Goal: Task Accomplishment & Management: Manage account settings

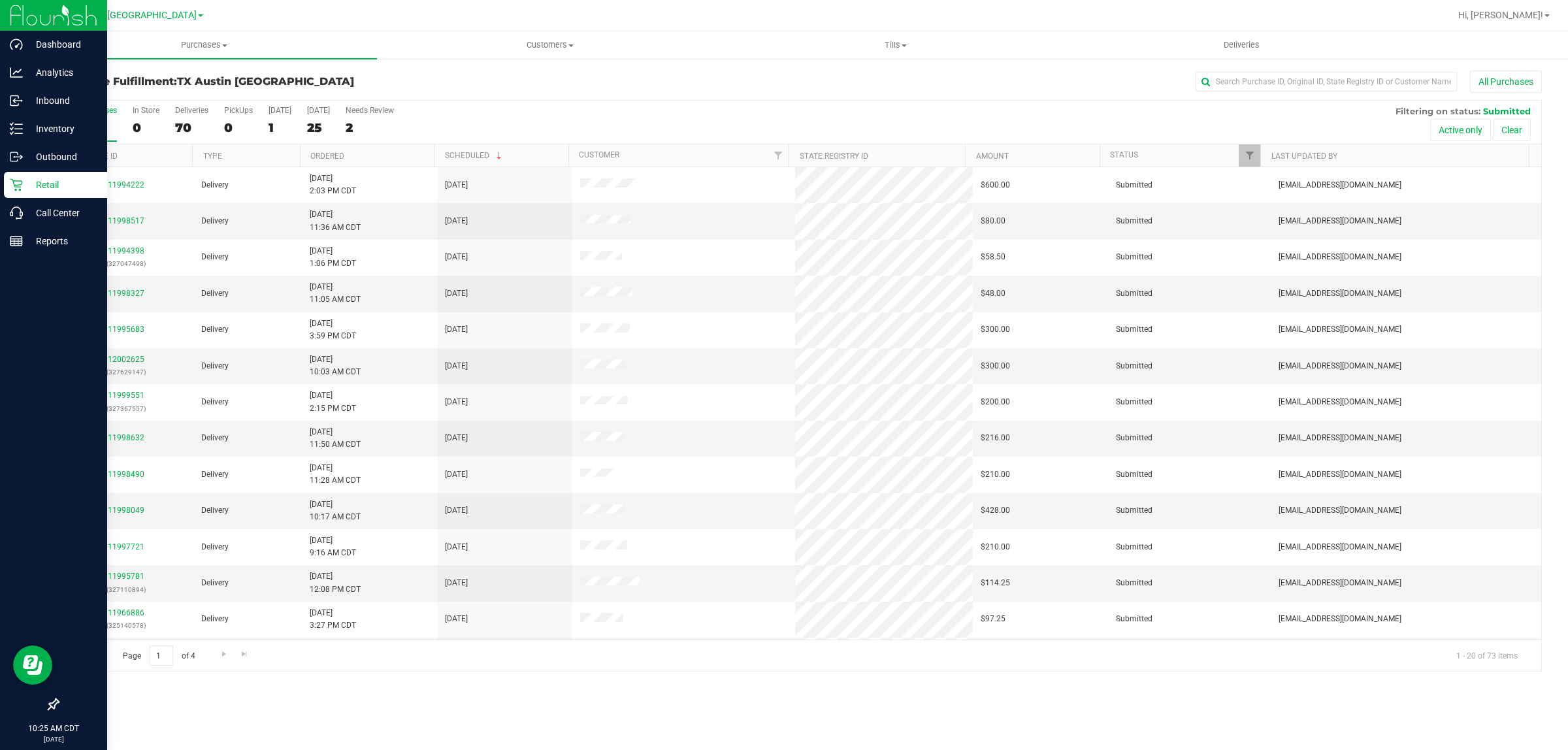
click at [27, 190] on p "Retail" at bounding box center [62, 185] width 78 height 16
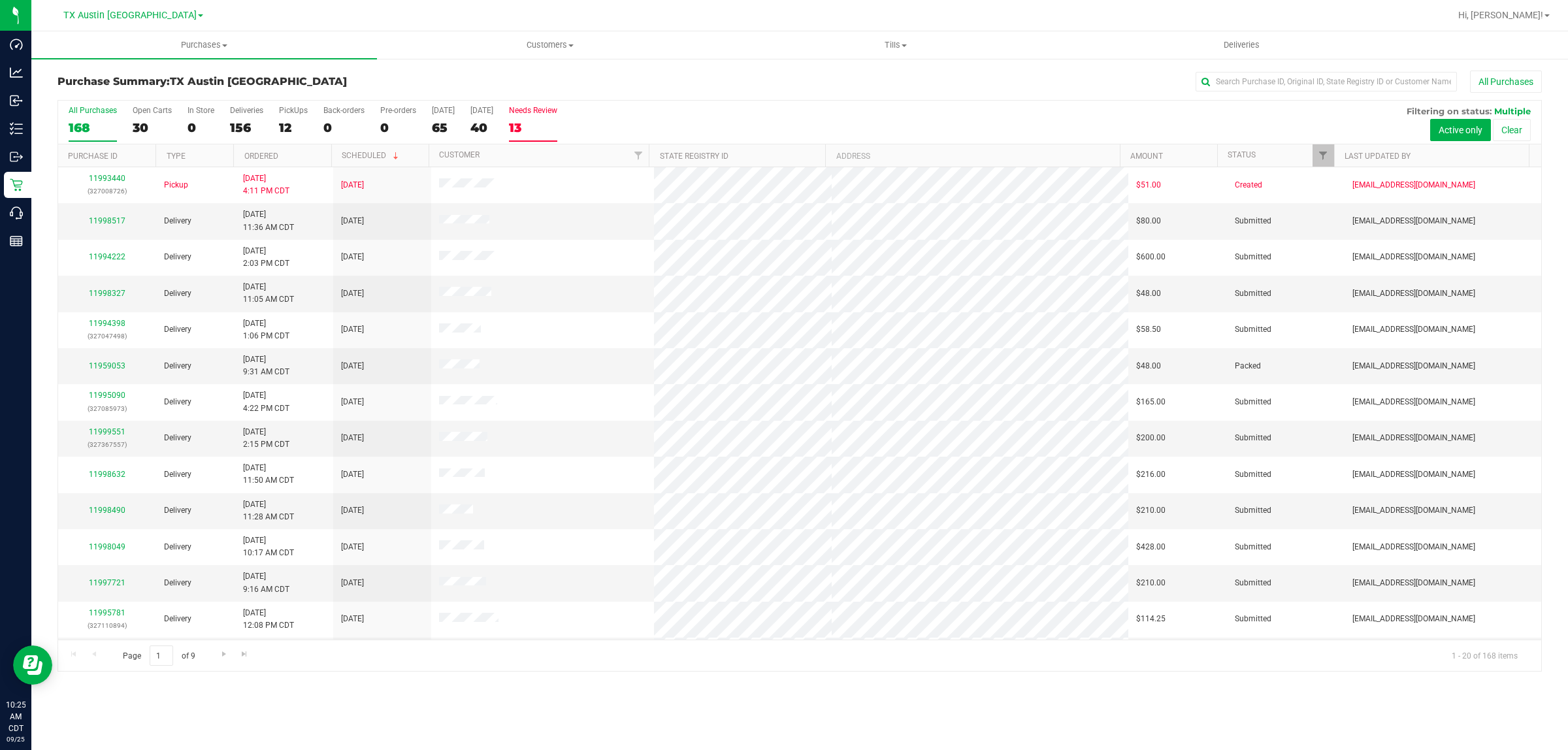
click at [541, 124] on div "13" at bounding box center [534, 127] width 48 height 15
click at [0, 0] on input "Needs Review 13" at bounding box center [0, 0] width 0 height 0
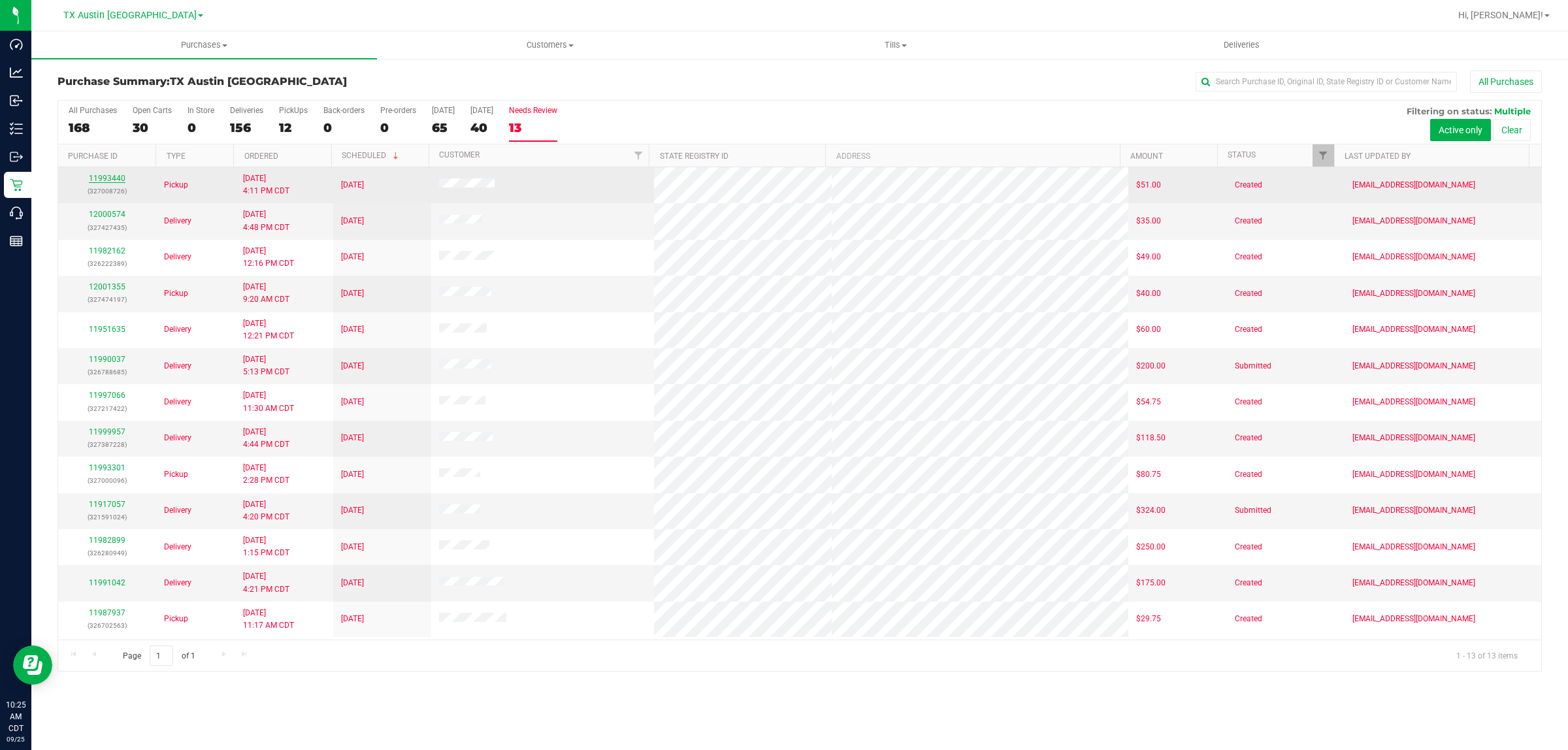
click at [105, 178] on link "11993440" at bounding box center [107, 178] width 37 height 9
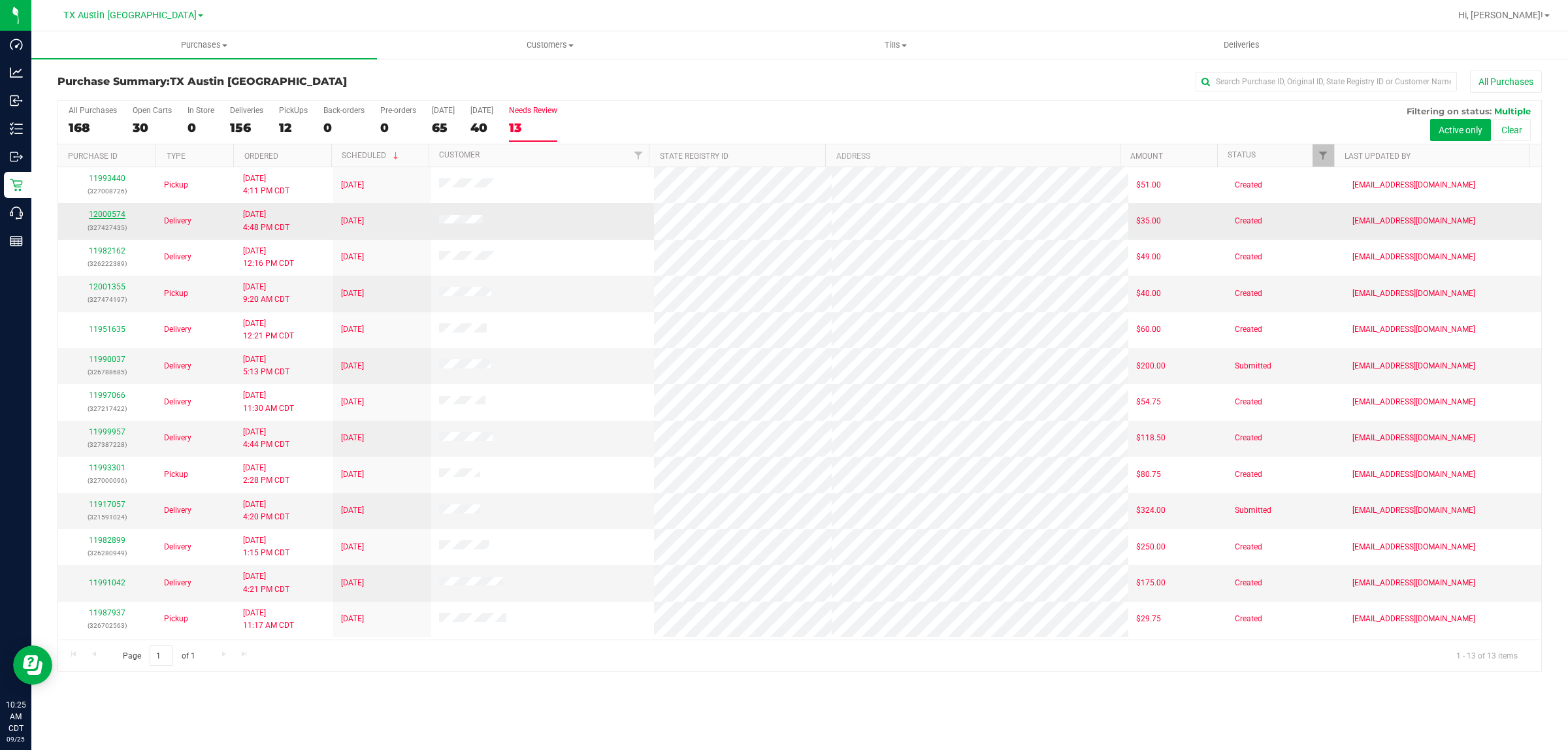
click at [108, 216] on link "12000574" at bounding box center [107, 214] width 37 height 9
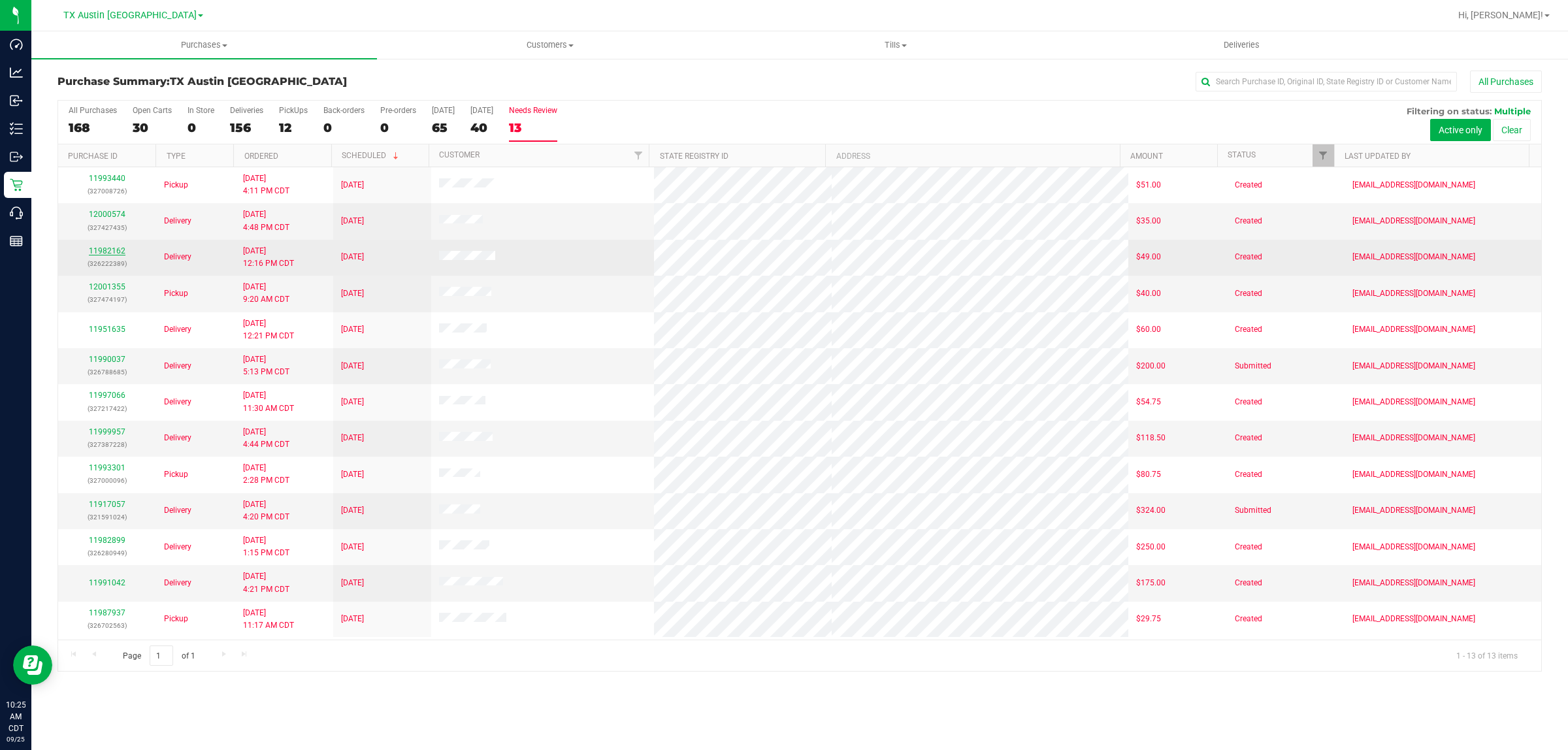
click at [109, 255] on link "11982162" at bounding box center [107, 251] width 37 height 9
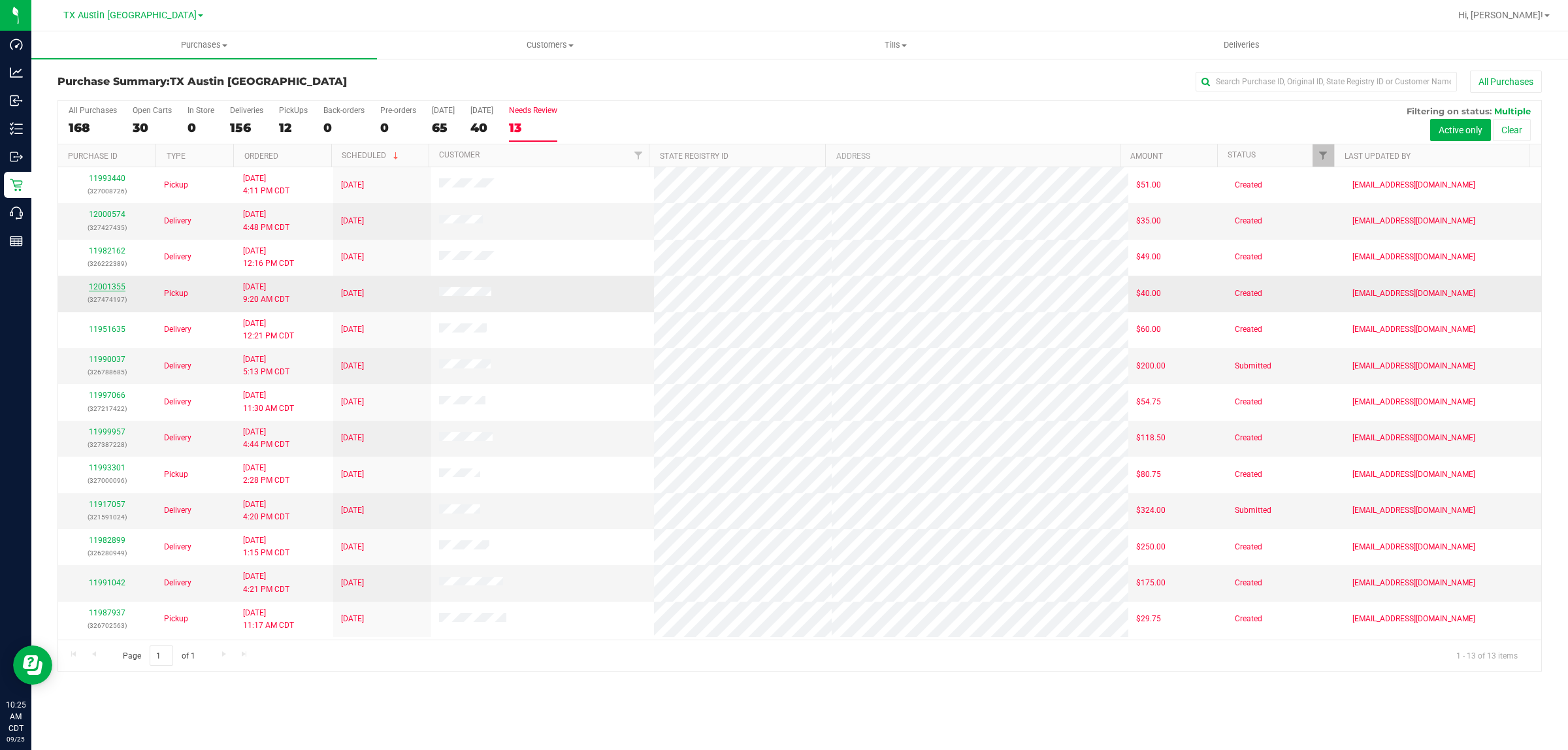
click at [111, 291] on link "12001355" at bounding box center [107, 287] width 37 height 9
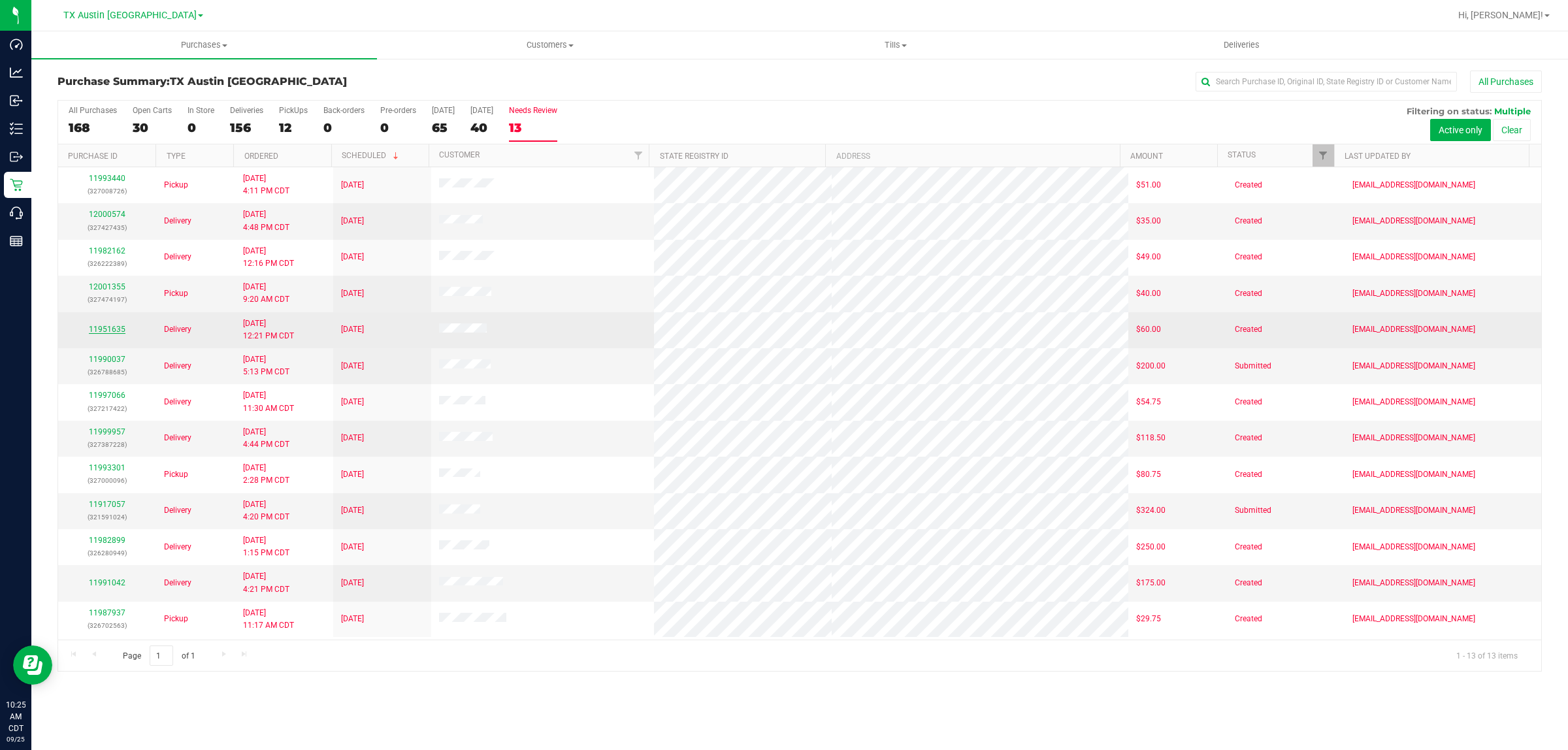
click at [111, 327] on div "11951635" at bounding box center [106, 330] width 82 height 12
click at [111, 334] on link "11951635" at bounding box center [107, 330] width 37 height 9
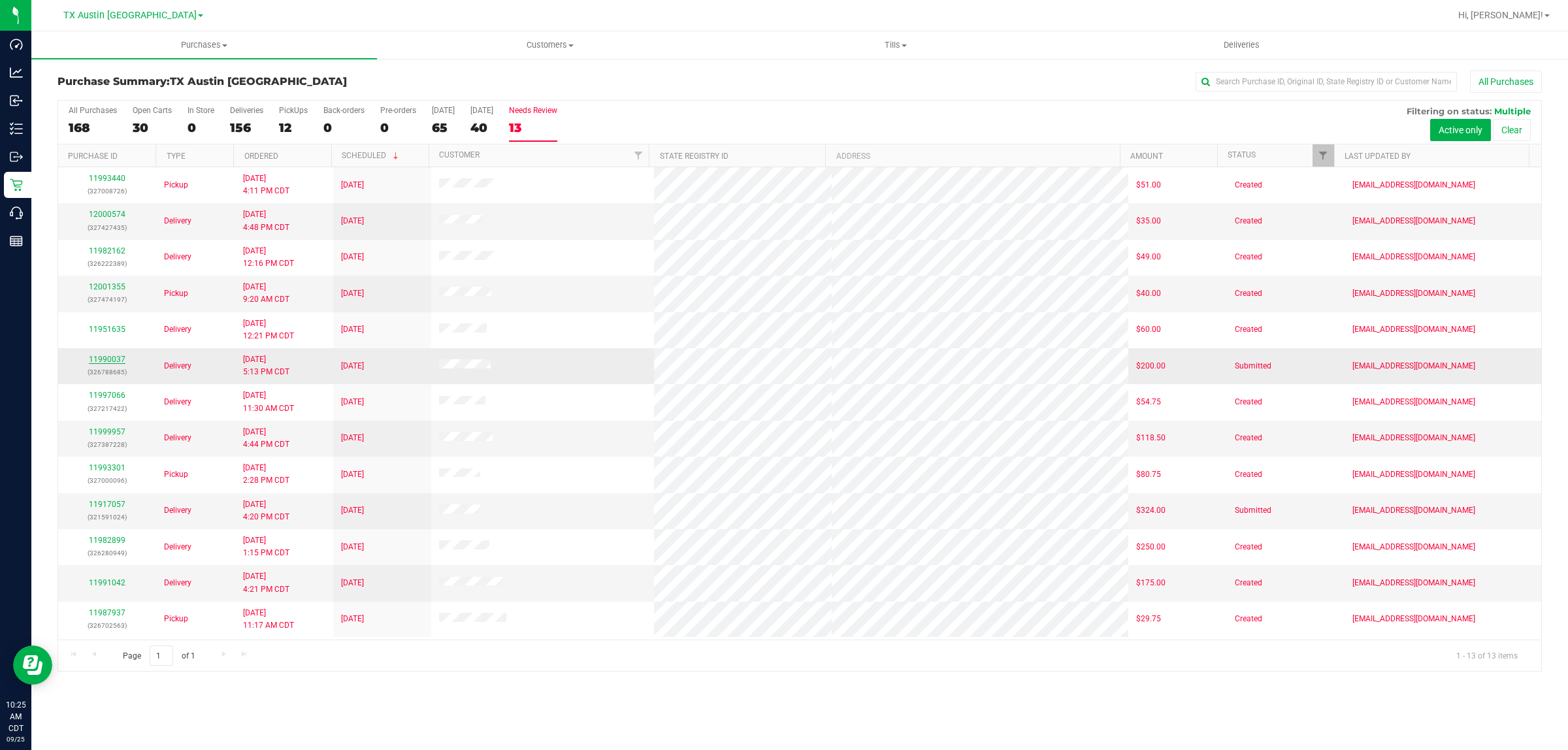
click at [113, 364] on link "11990037" at bounding box center [107, 359] width 37 height 9
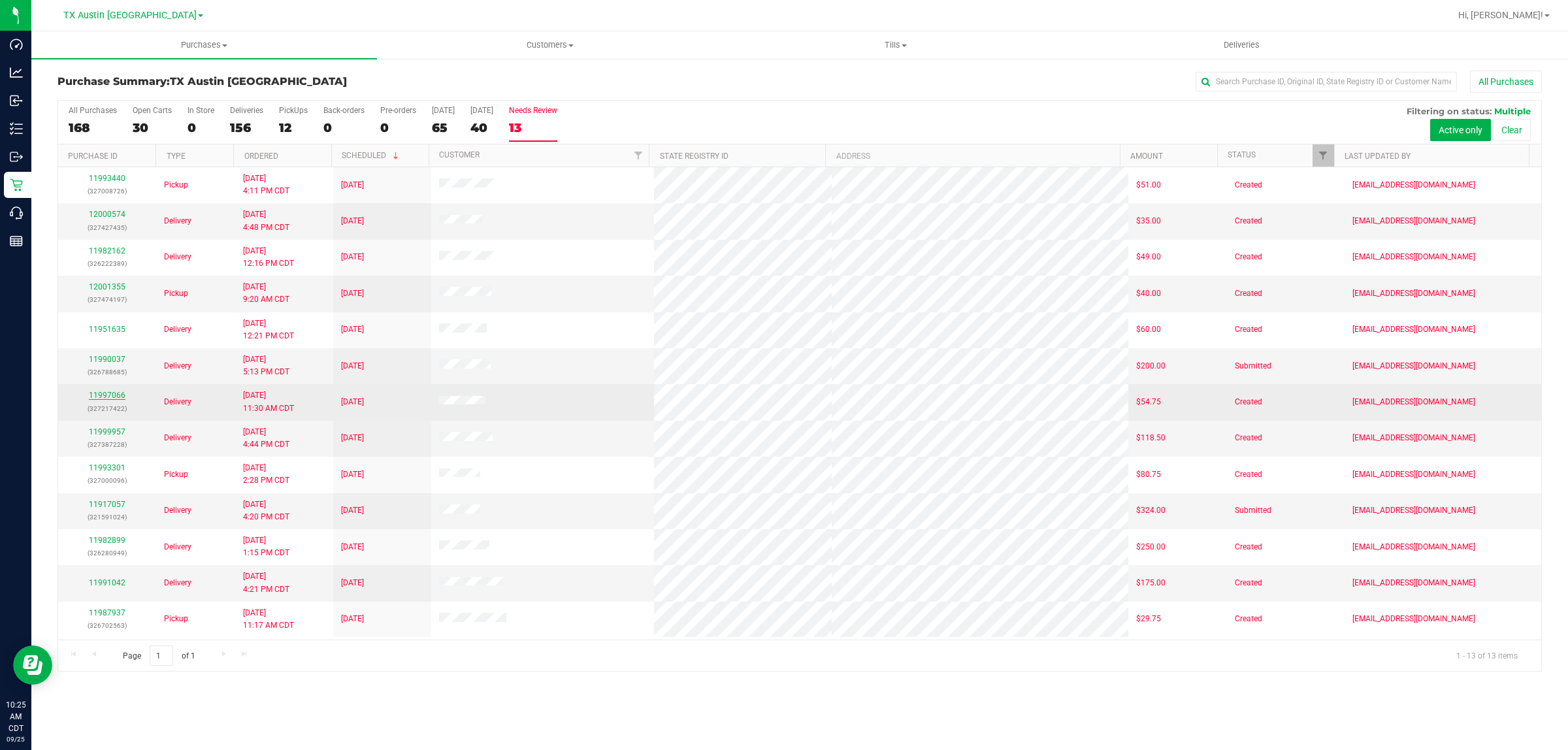
click at [115, 399] on link "11997066" at bounding box center [107, 395] width 37 height 9
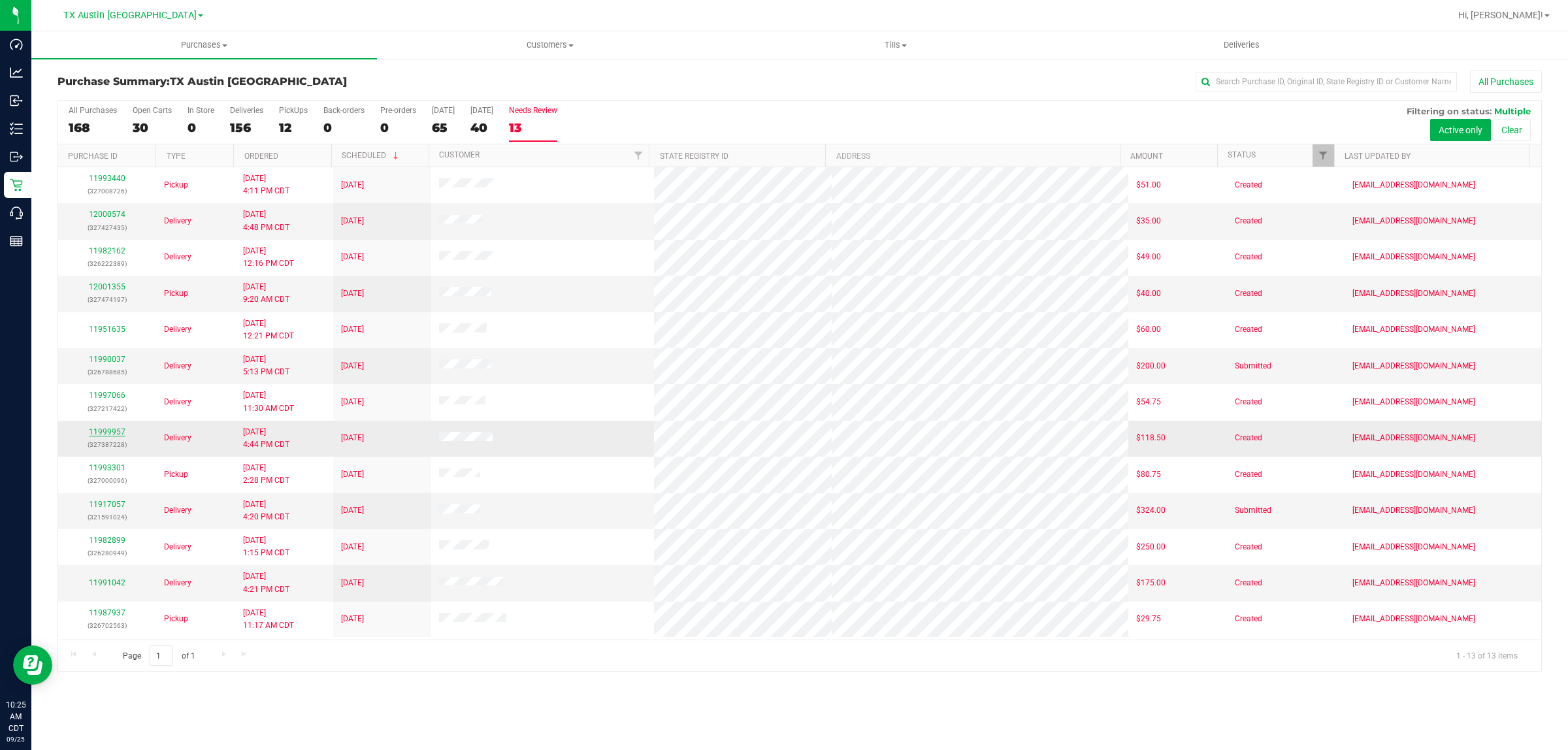
click at [116, 435] on link "11999957" at bounding box center [107, 432] width 37 height 9
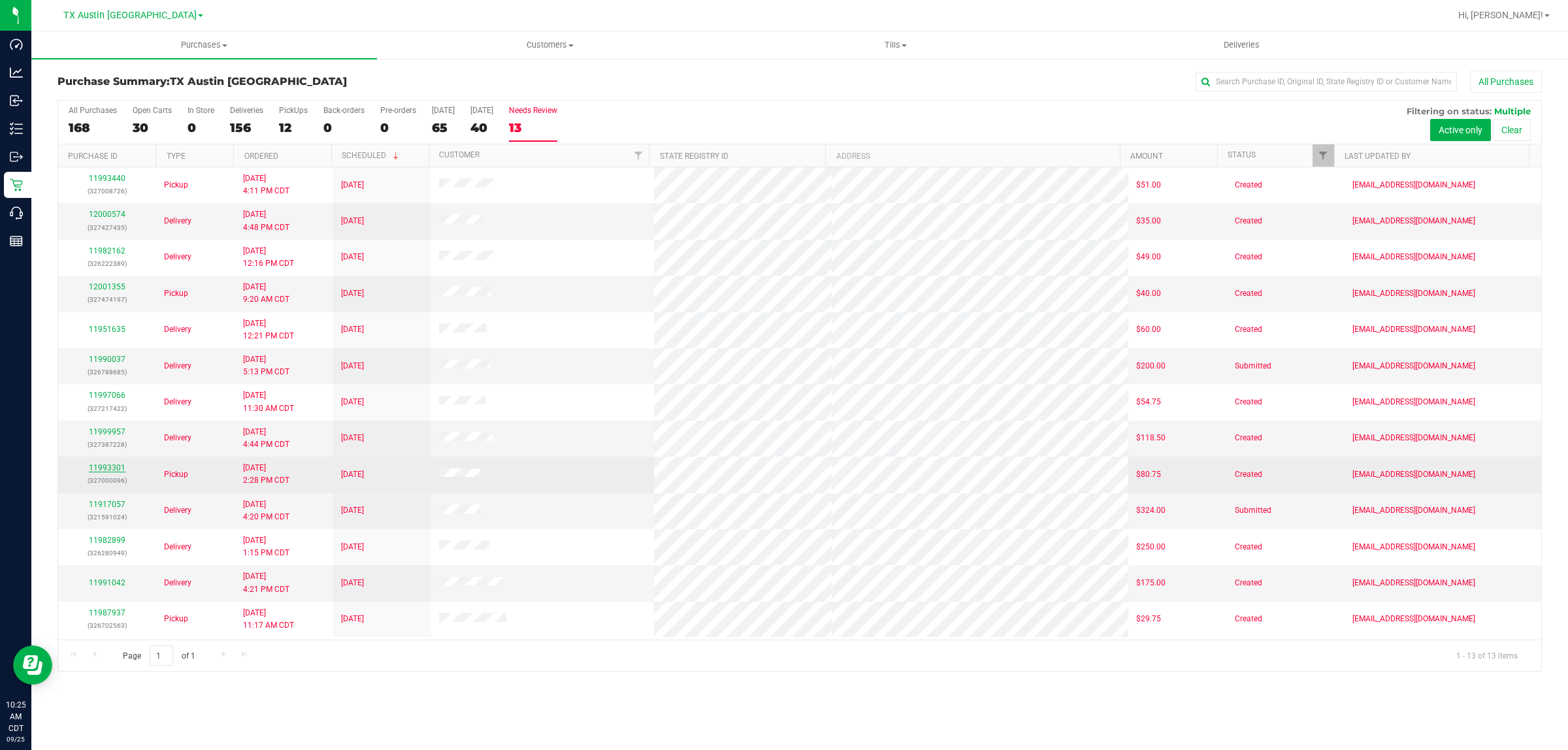
click at [113, 471] on link "11993301" at bounding box center [107, 468] width 37 height 9
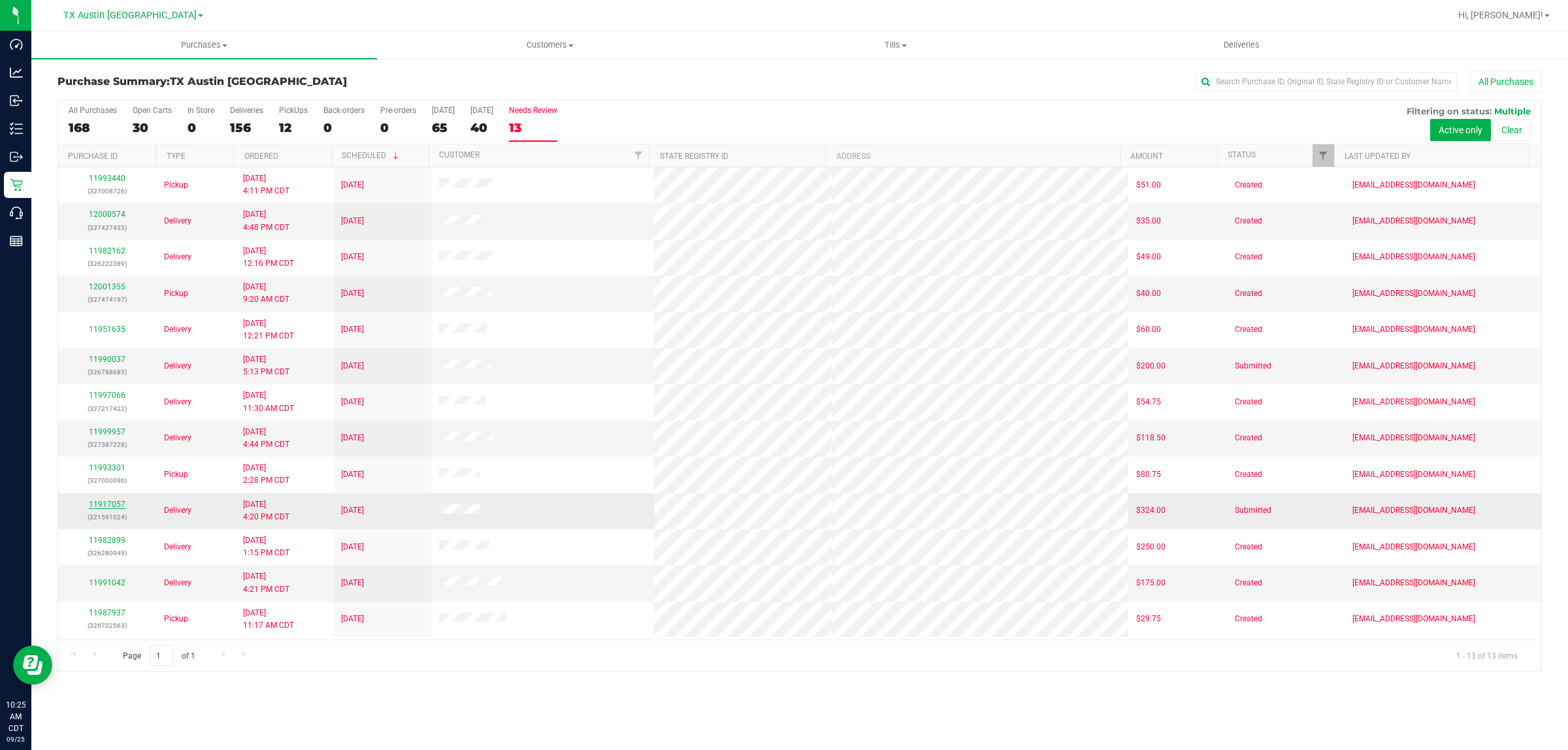
click at [113, 509] on link "11917057" at bounding box center [107, 505] width 37 height 9
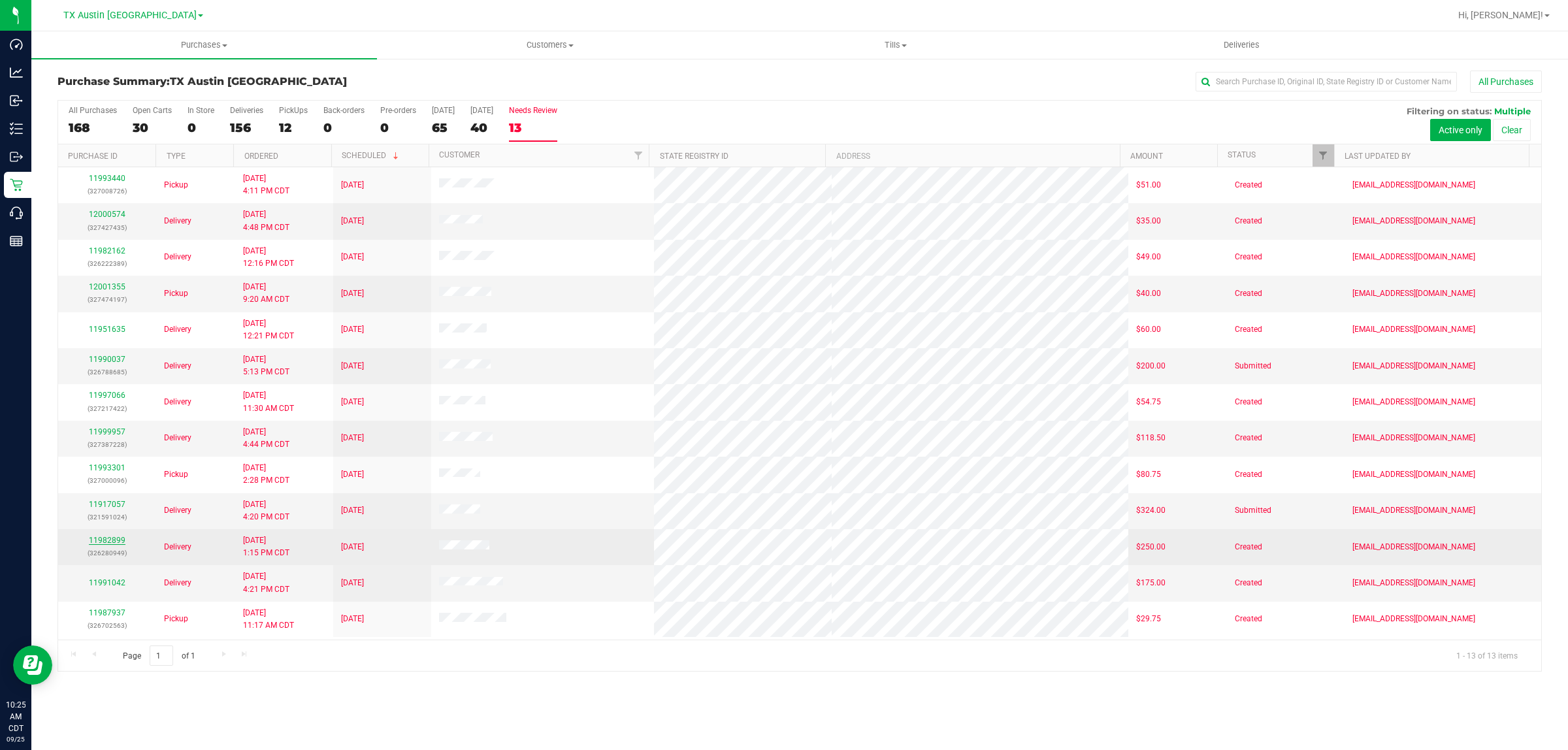
click at [116, 545] on link "11982899" at bounding box center [107, 541] width 37 height 9
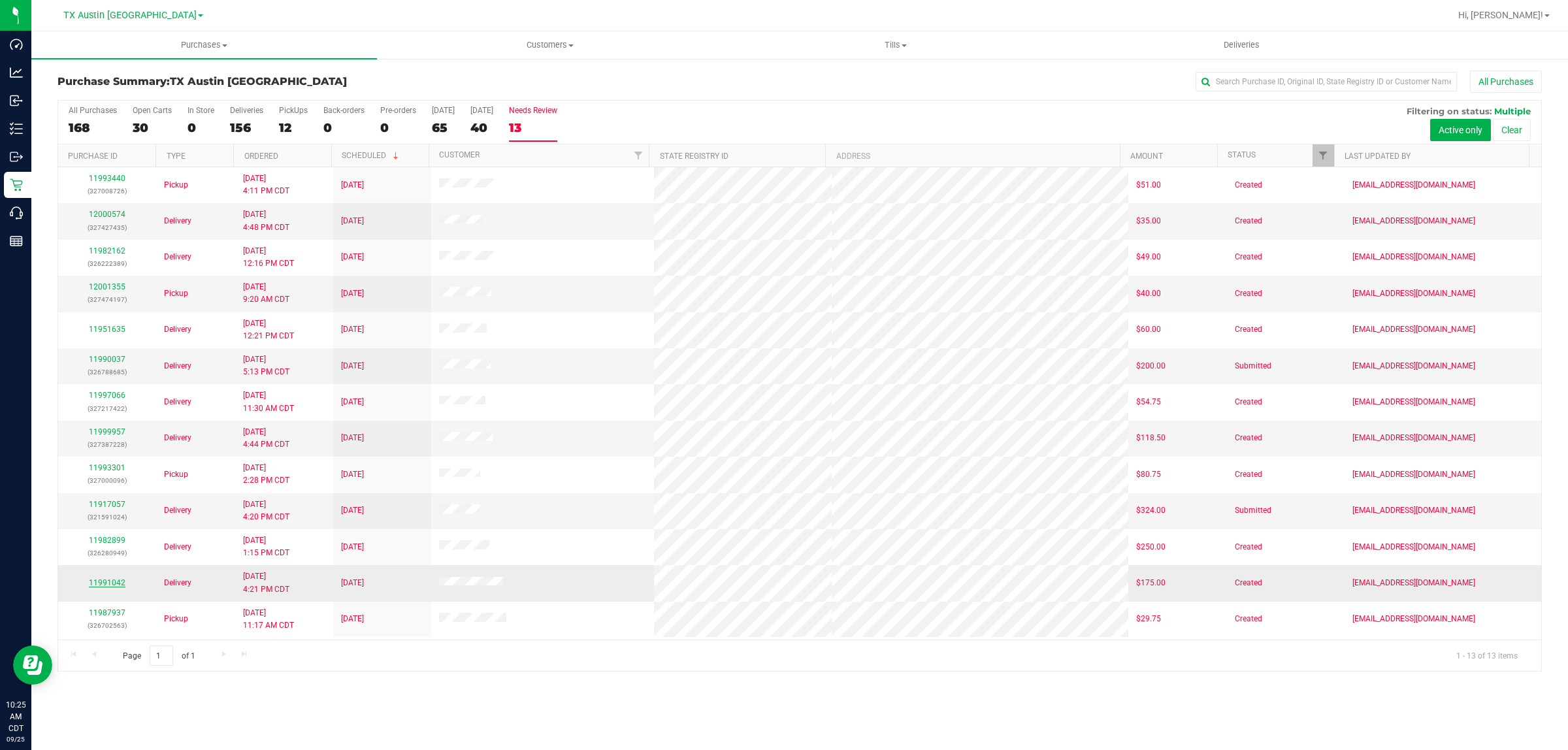
click at [110, 587] on link "11991042" at bounding box center [107, 583] width 37 height 9
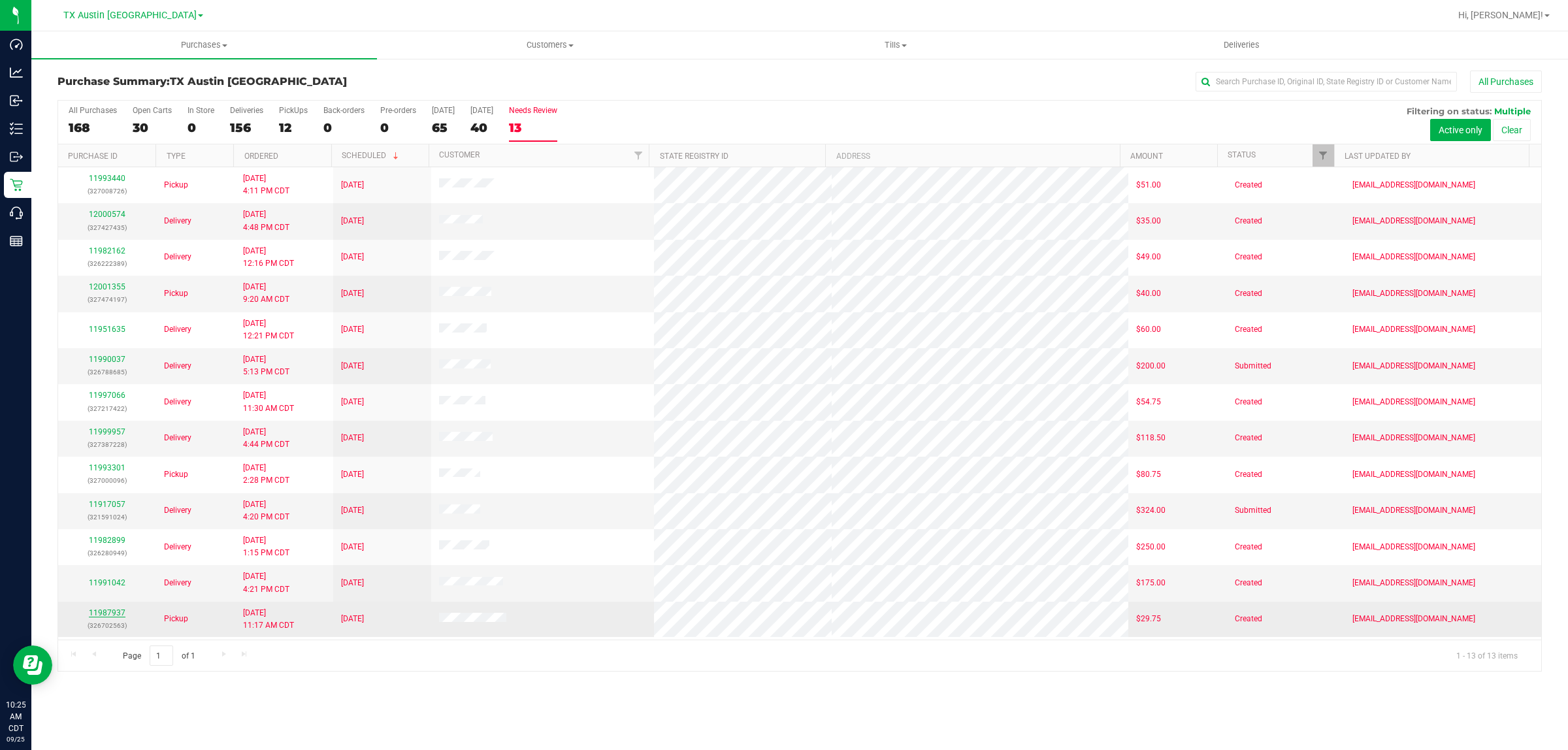
click at [113, 616] on link "11987937" at bounding box center [107, 613] width 37 height 9
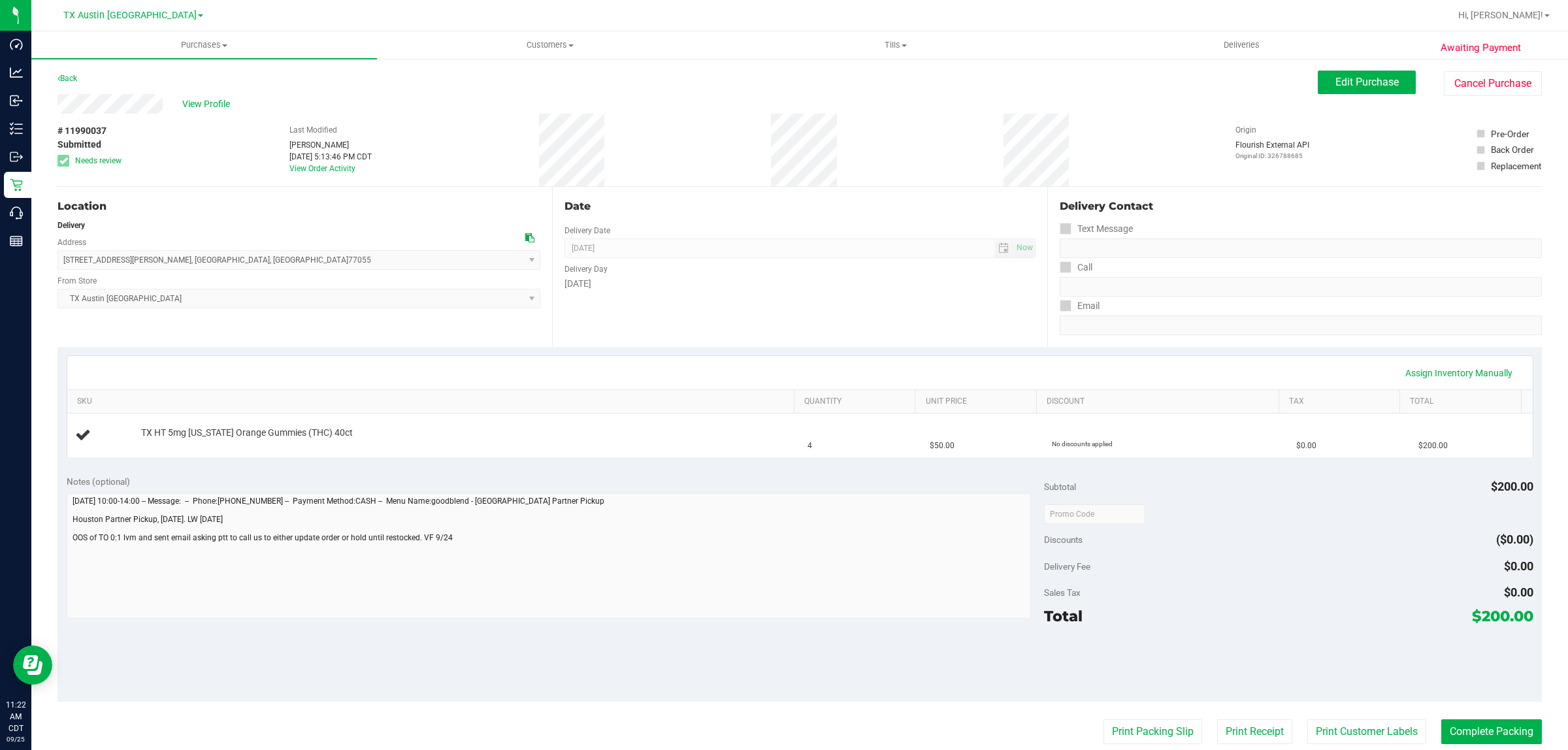
click at [916, 316] on div "Date Delivery Date [DATE] Now [DATE] 07:00 AM Now Delivery Day [DATE]" at bounding box center [799, 266] width 495 height 160
